Goal: Navigation & Orientation: Understand site structure

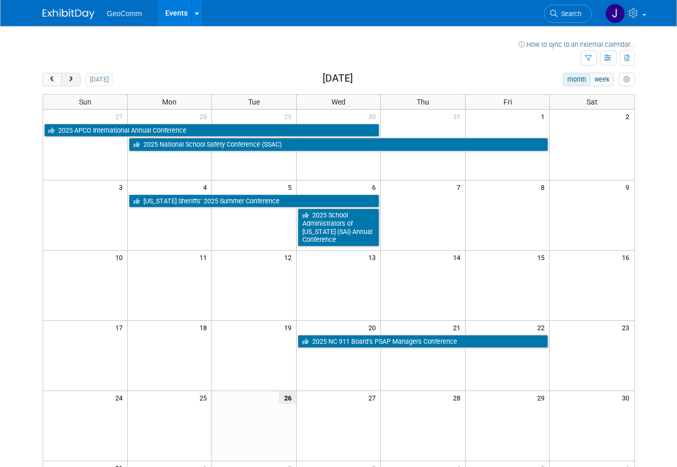
click at [73, 75] on button "next" at bounding box center [70, 80] width 19 height 14
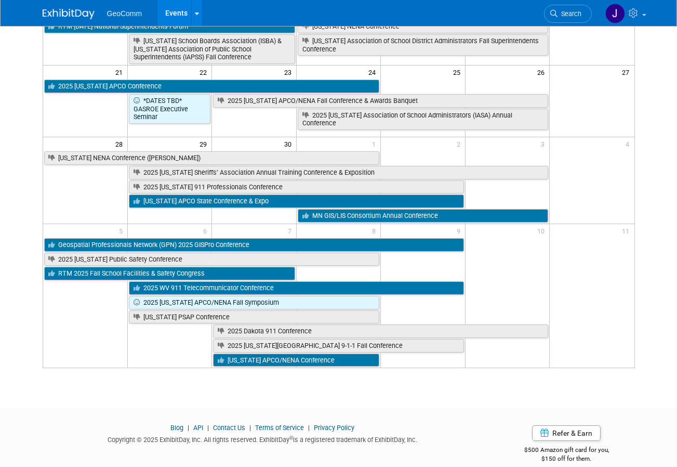
scroll to position [260, 0]
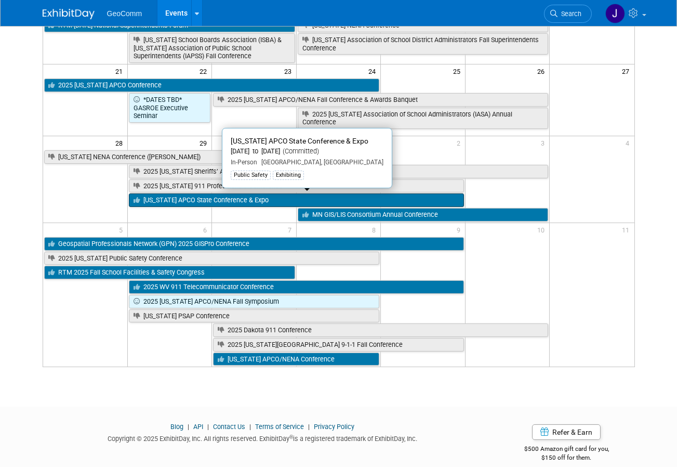
click at [218, 197] on link "[US_STATE] APCO State Conference & Expo" at bounding box center [296, 200] width 335 height 14
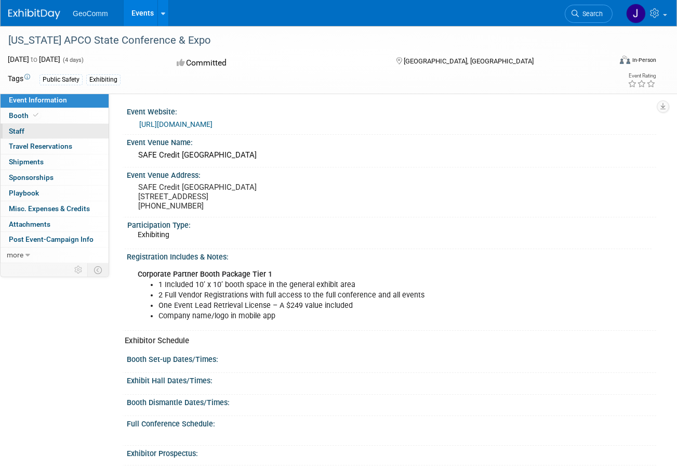
click at [24, 131] on link "0 Staff 0" at bounding box center [55, 131] width 108 height 15
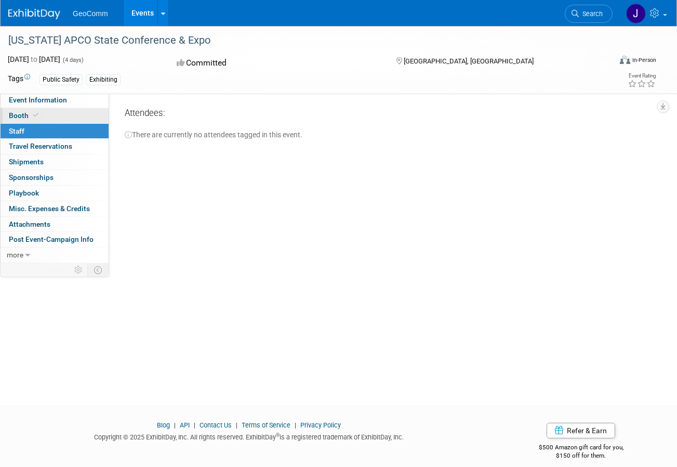
click at [22, 113] on span "Booth" at bounding box center [25, 115] width 32 height 8
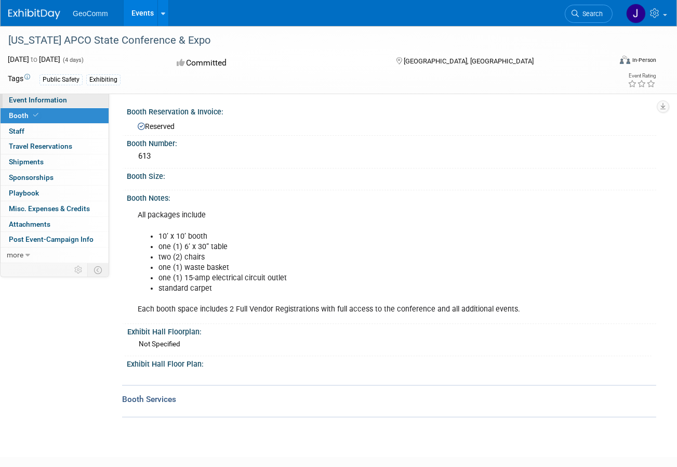
click at [31, 98] on span "Event Information" at bounding box center [38, 100] width 58 height 8
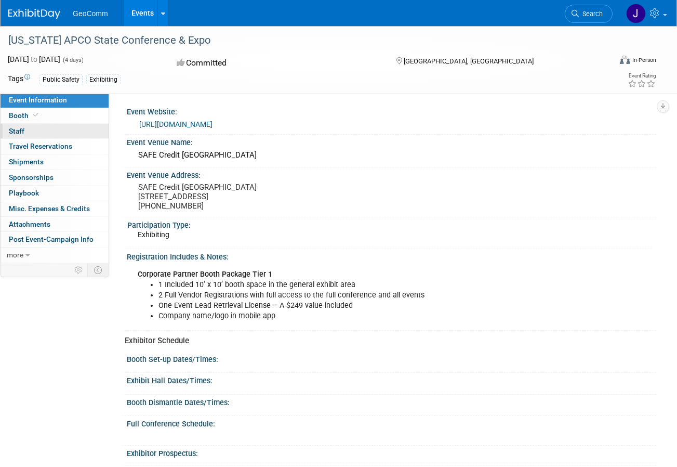
click at [16, 131] on span "Staff 0" at bounding box center [17, 131] width 16 height 8
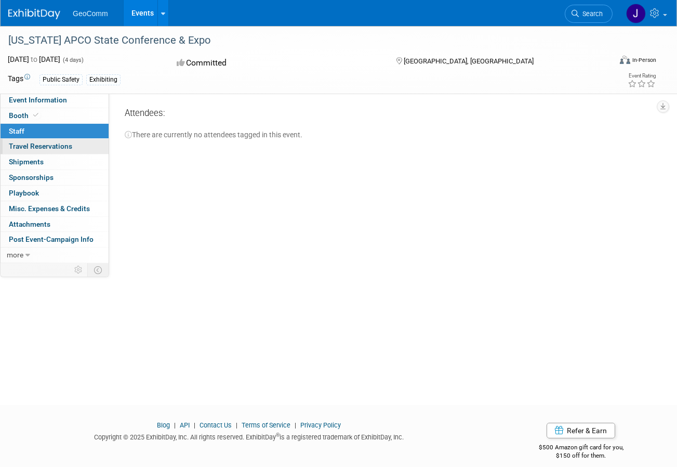
click at [43, 144] on span "Travel Reservations 0" at bounding box center [40, 146] width 63 height 8
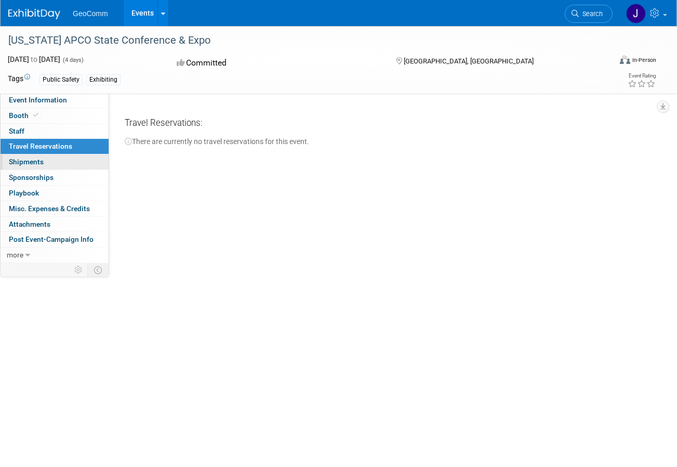
click at [39, 159] on span "Shipments 0" at bounding box center [26, 162] width 35 height 8
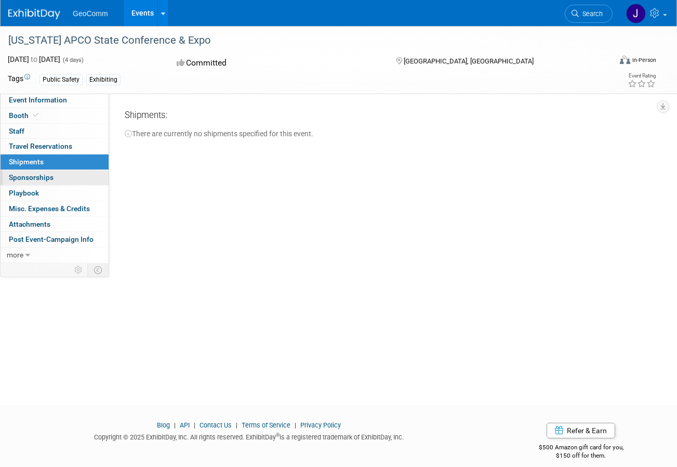
click at [43, 171] on link "0 Sponsorships 0" at bounding box center [55, 177] width 108 height 15
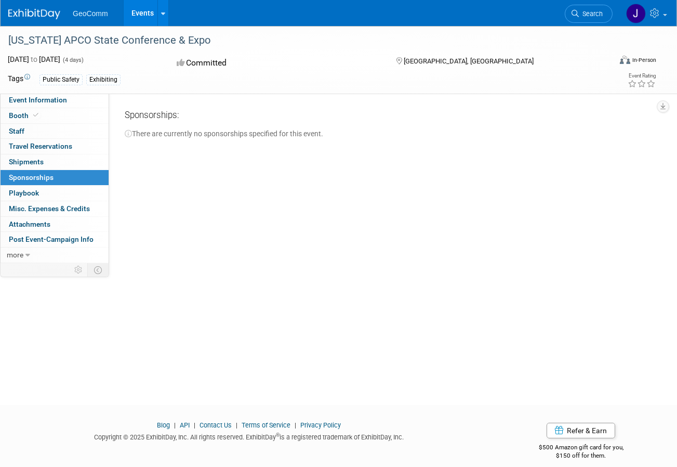
click at [42, 176] on span "Sponsorships 0" at bounding box center [31, 177] width 45 height 8
click at [28, 189] on span "Playbook 0" at bounding box center [24, 193] width 30 height 8
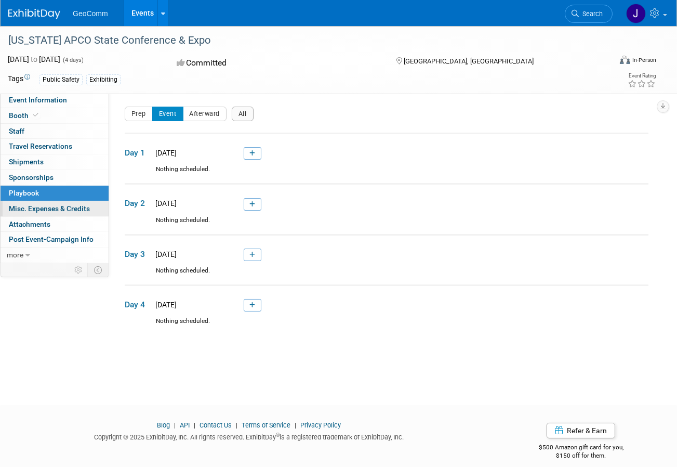
click at [25, 210] on span "Misc. Expenses & Credits 0" at bounding box center [49, 208] width 81 height 8
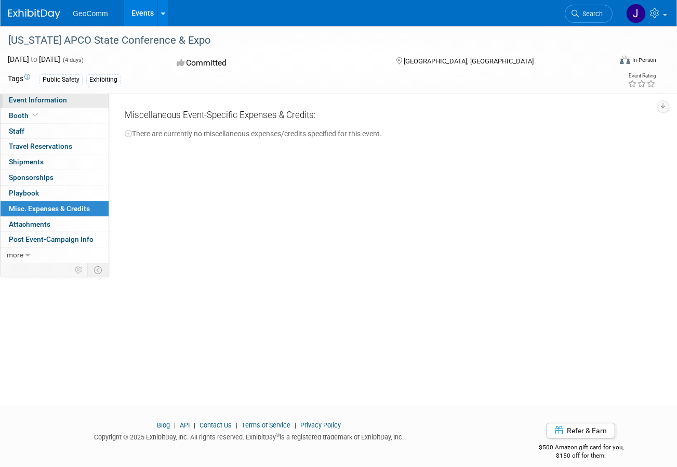
click at [43, 98] on span "Event Information" at bounding box center [38, 100] width 58 height 8
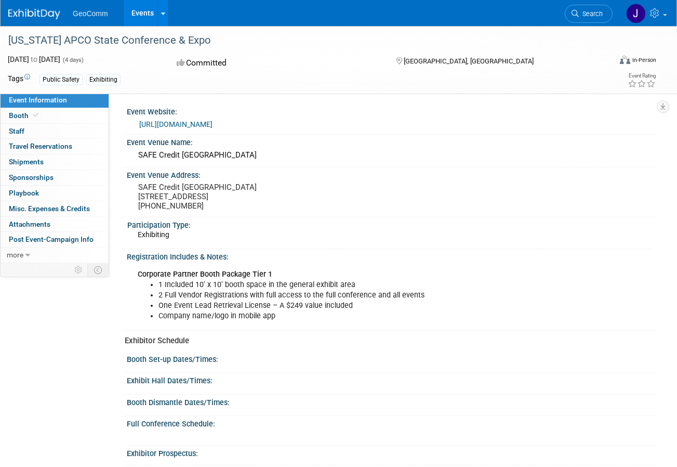
click at [623, 429] on div "Full Conference Schedule:" at bounding box center [392, 422] width 530 height 13
click at [49, 12] on img at bounding box center [34, 14] width 52 height 10
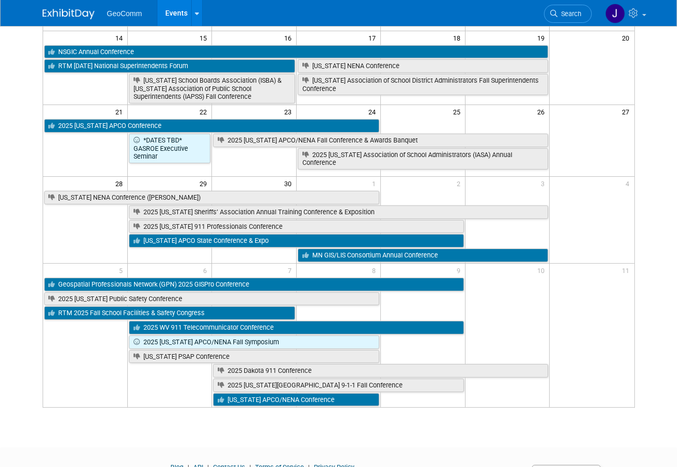
scroll to position [260, 0]
